Goal: Information Seeking & Learning: Understand process/instructions

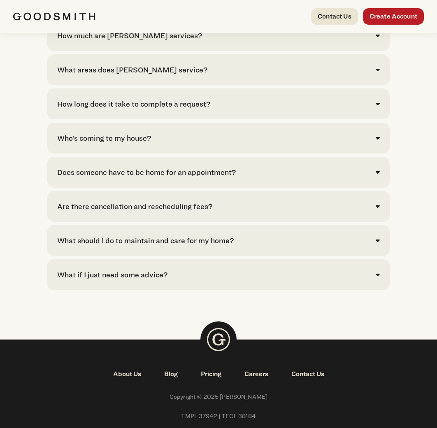
scroll to position [1823, 0]
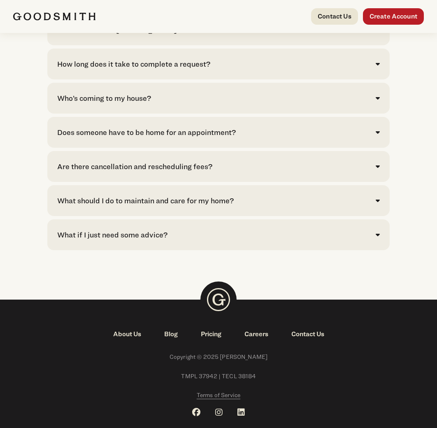
click at [214, 391] on span "Terms of Service" at bounding box center [219, 394] width 44 height 7
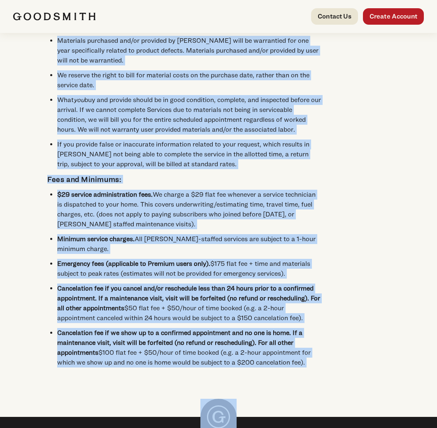
scroll to position [2839, 0]
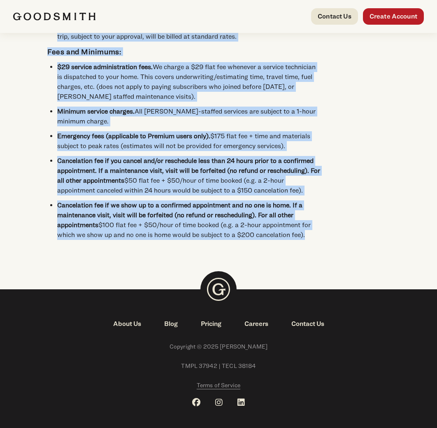
drag, startPoint x: 45, startPoint y: 76, endPoint x: 316, endPoint y: 225, distance: 309.2
copy div "Lorem ip Dolorsi AME CONS ADIP ELIT SEDDO EI TEM INC UTLABOR ETDOLOREM ALIQUA E…"
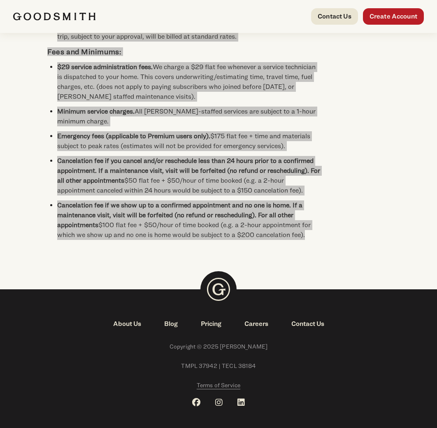
drag, startPoint x: 170, startPoint y: 132, endPoint x: 179, endPoint y: 12, distance: 120.5
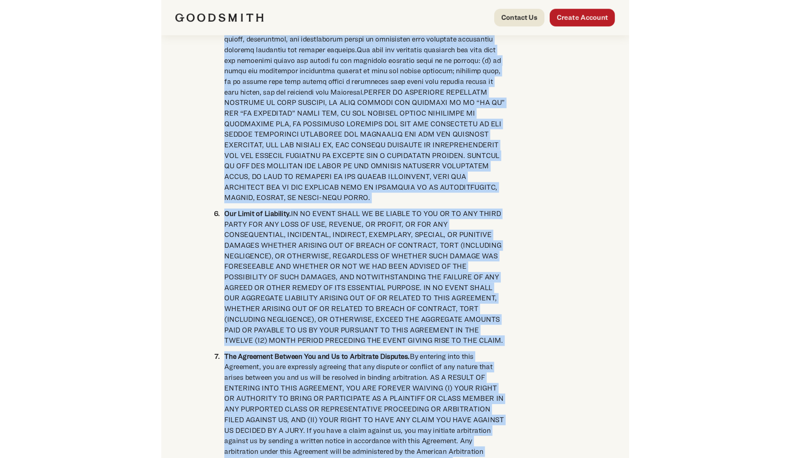
scroll to position [0, 0]
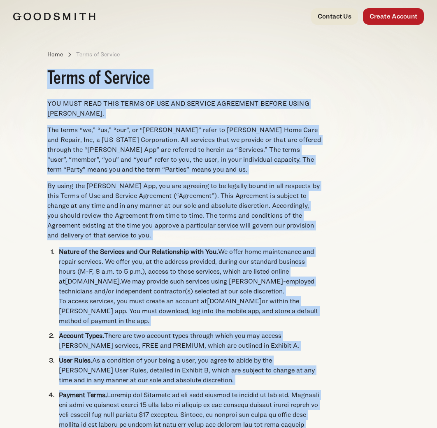
copy div "Lorem ip Dolorsi AME CONS ADIP ELIT SEDDO EI TEM INC UTLABOR ETDOLOREM ALIQUA E…"
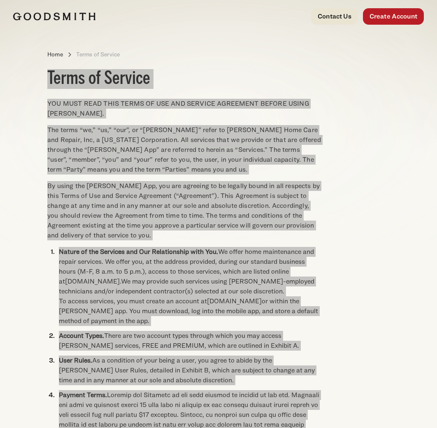
drag, startPoint x: 198, startPoint y: 196, endPoint x: 169, endPoint y: 13, distance: 185.5
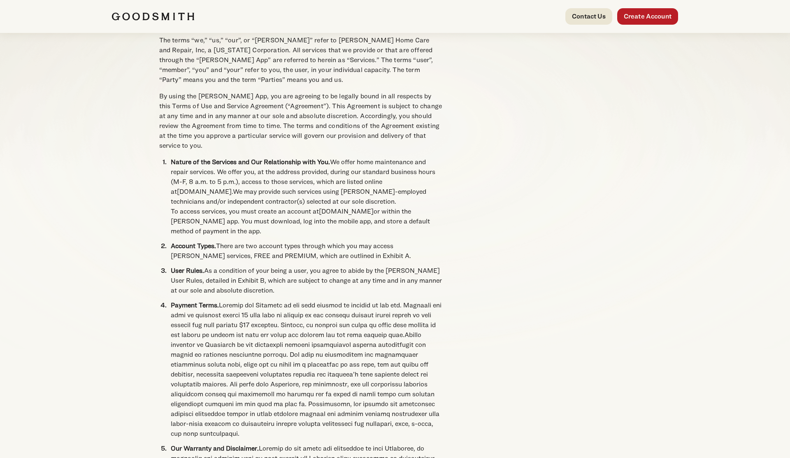
scroll to position [31, 0]
